Goal: Information Seeking & Learning: Learn about a topic

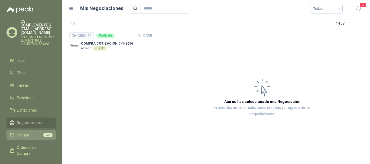
click at [32, 132] on li "Cotizar 239" at bounding box center [31, 135] width 43 height 6
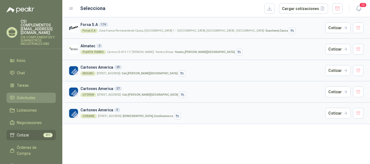
click at [25, 95] on span "Solicitudes" at bounding box center [26, 98] width 19 height 6
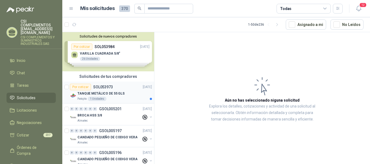
click at [101, 86] on p "SOL053973" at bounding box center [103, 87] width 20 height 4
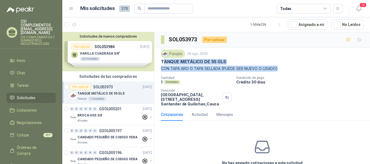
drag, startPoint x: 163, startPoint y: 61, endPoint x: 283, endPoint y: 72, distance: 121.0
click at [283, 72] on div "Patojito [DATE] TANQUE METÁLICO DE 55 GLS CON TAPA ARO O TAPA SELLADA (PUEDE SE…" at bounding box center [262, 78] width 202 height 57
click at [279, 69] on p "CON TAPA ARO O TAPA SELLADA (PUEDE SER NUEVO O USADO)" at bounding box center [262, 69] width 202 height 6
drag, startPoint x: 279, startPoint y: 71, endPoint x: 155, endPoint y: 61, distance: 125.1
click at [155, 61] on div "Patojito [DATE] TANQUE METÁLICO DE 55 GLS CON TAPA ARO O TAPA SELLADA (PUEDE SE…" at bounding box center [261, 78] width 215 height 61
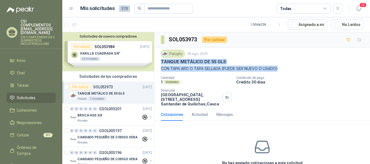
copy div "TANQUE METÁLICO DE 55 GLS CON TAPA ARO O TAPA SELLADA (PUEDE SER NUEVO O USADO)"
